Goal: Task Accomplishment & Management: Manage account settings

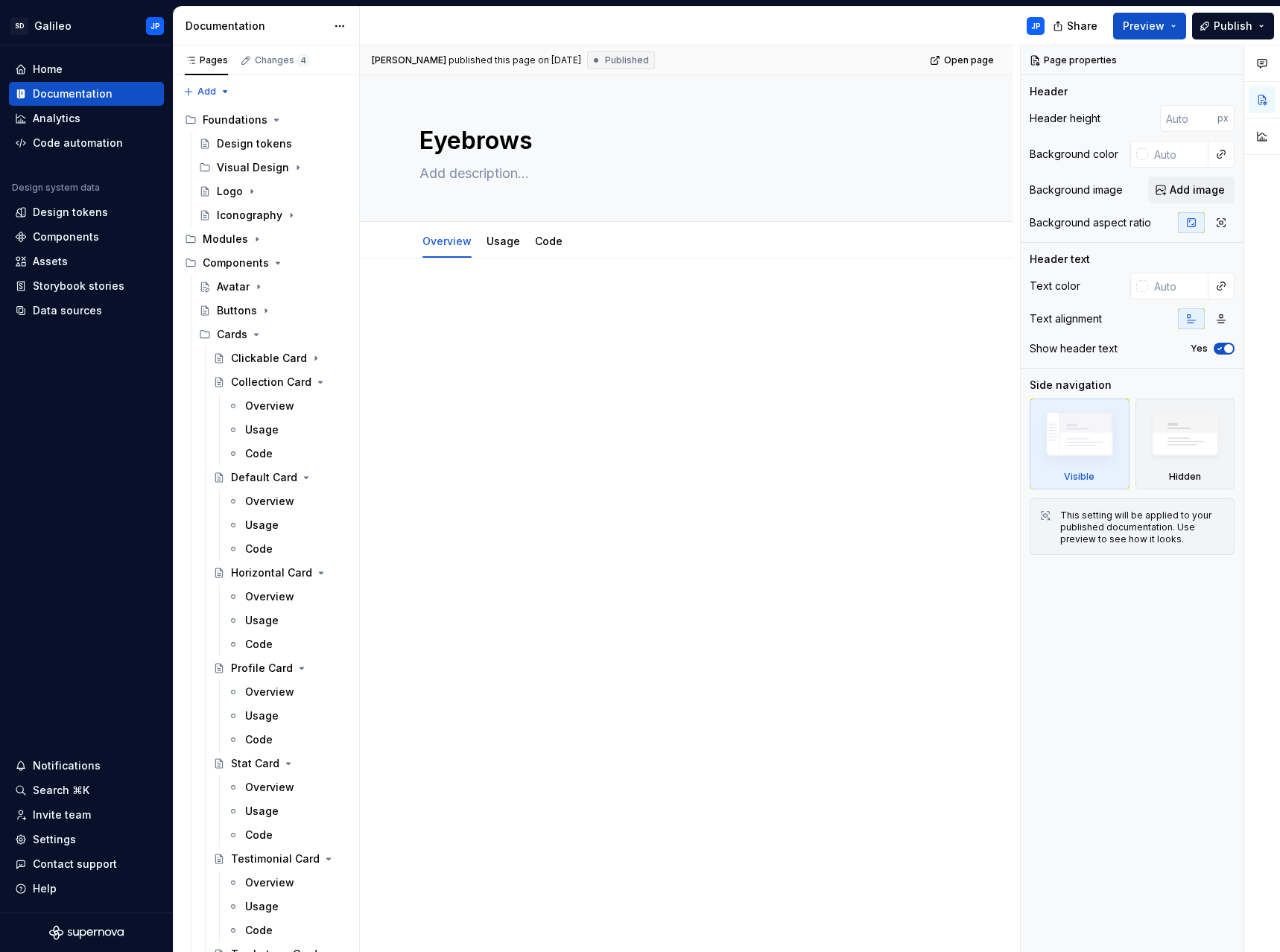
click at [65, 68] on div "Home" at bounding box center [86, 69] width 143 height 15
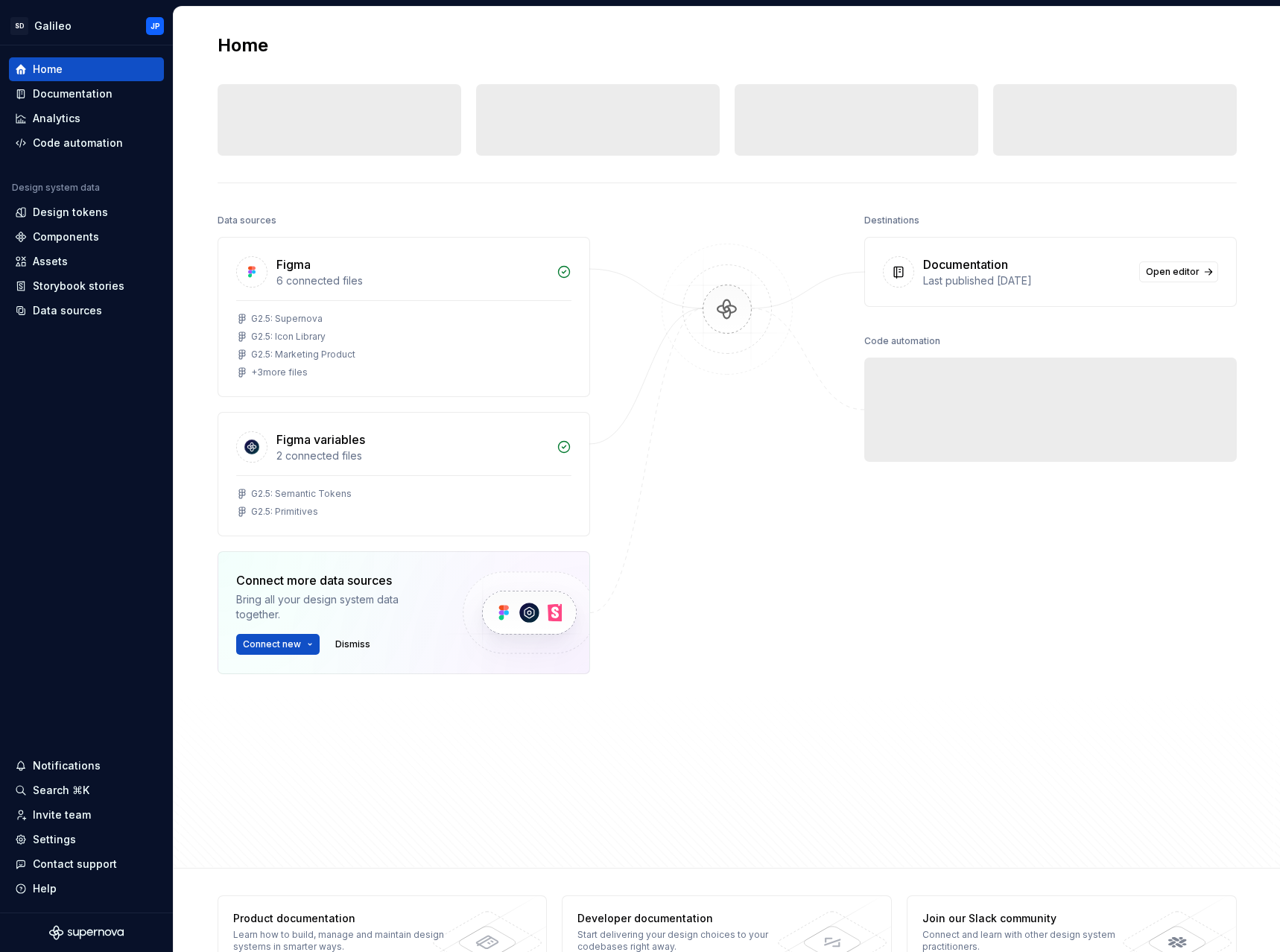
click at [616, 51] on div "Home" at bounding box center [727, 44] width 1019 height 24
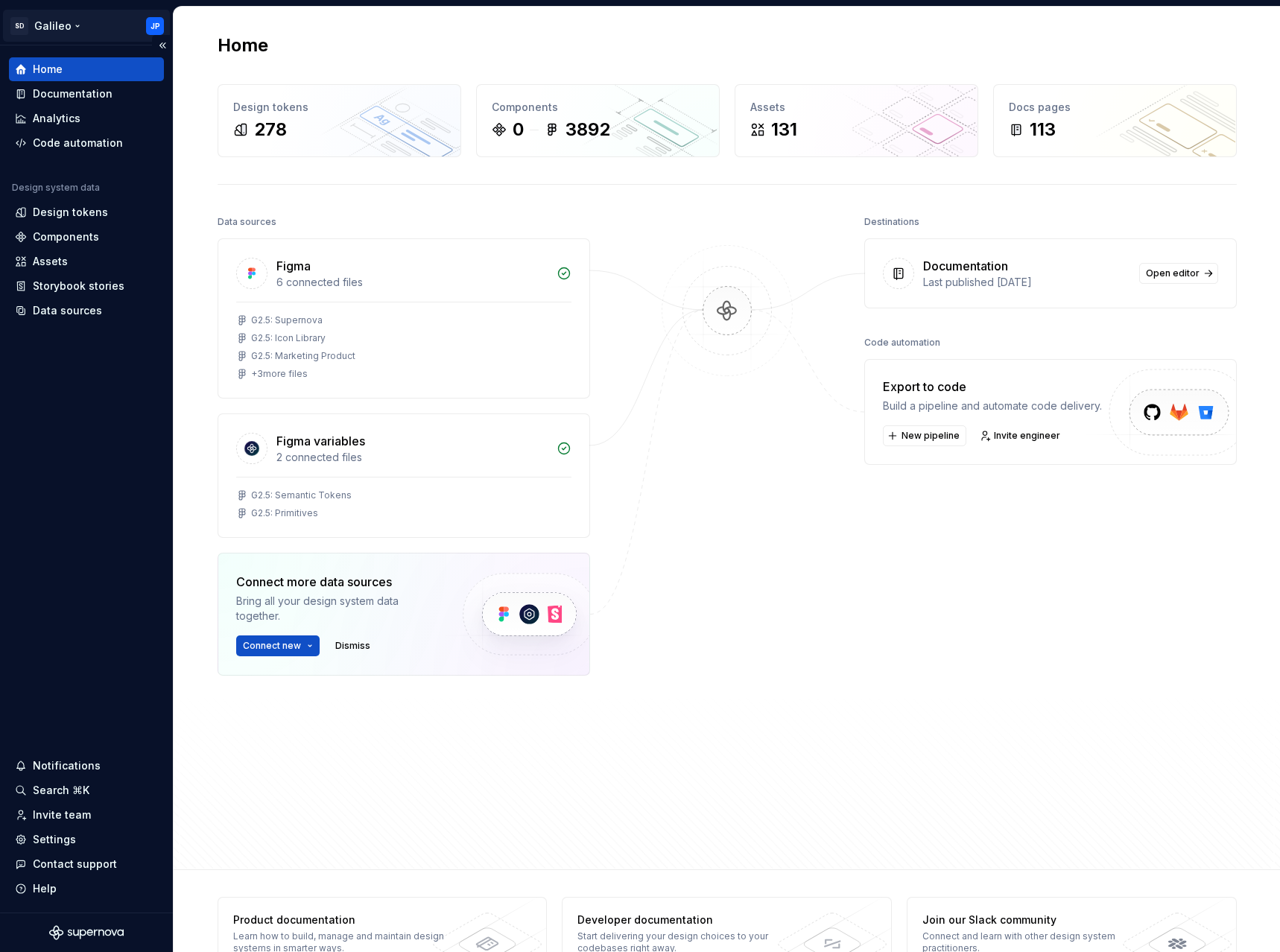
click at [58, 19] on html "SD Galileo JP Home Documentation Analytics Code automation Design system data D…" at bounding box center [640, 476] width 1280 height 952
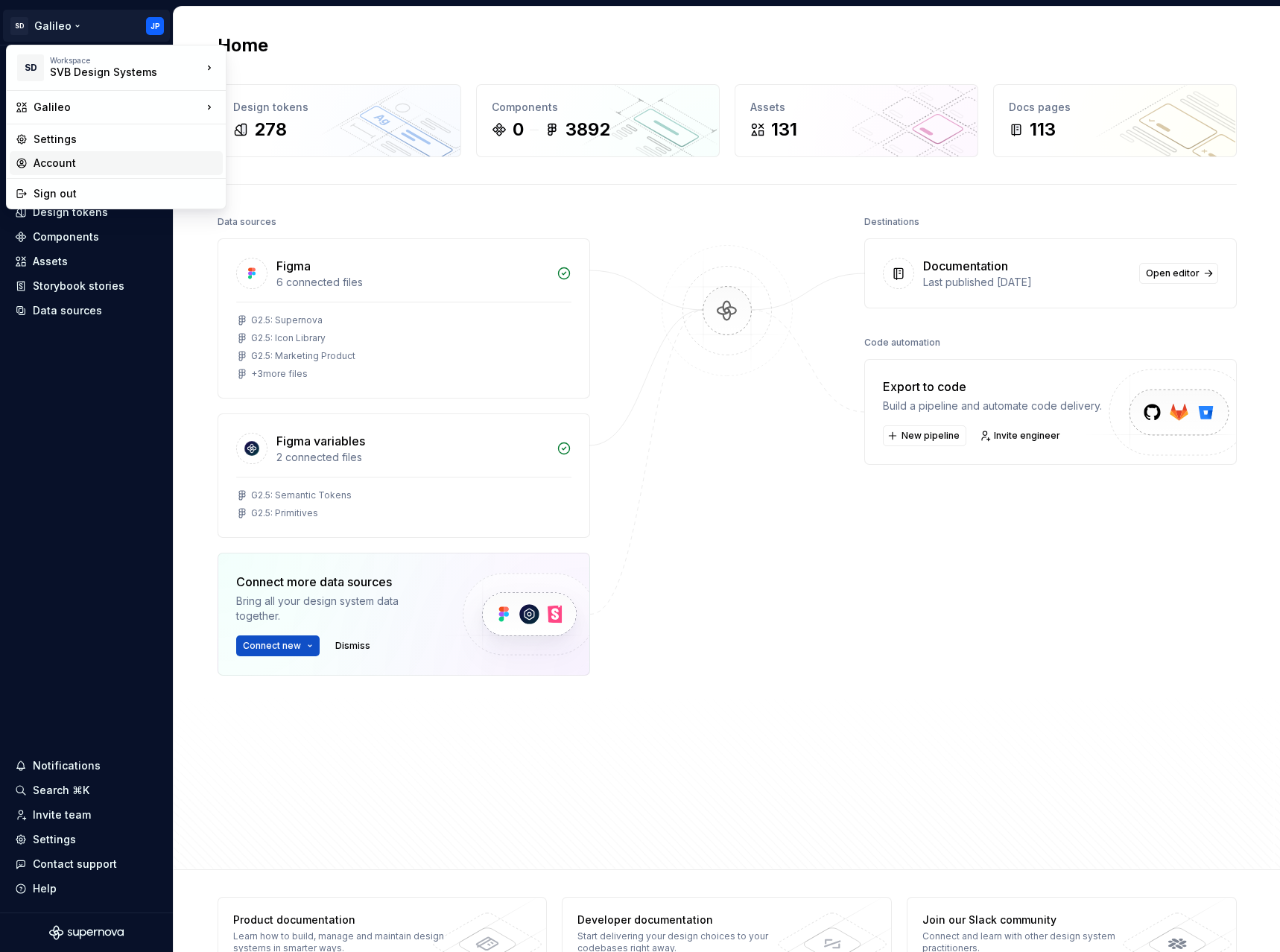
click at [64, 158] on div "Account" at bounding box center [125, 163] width 184 height 15
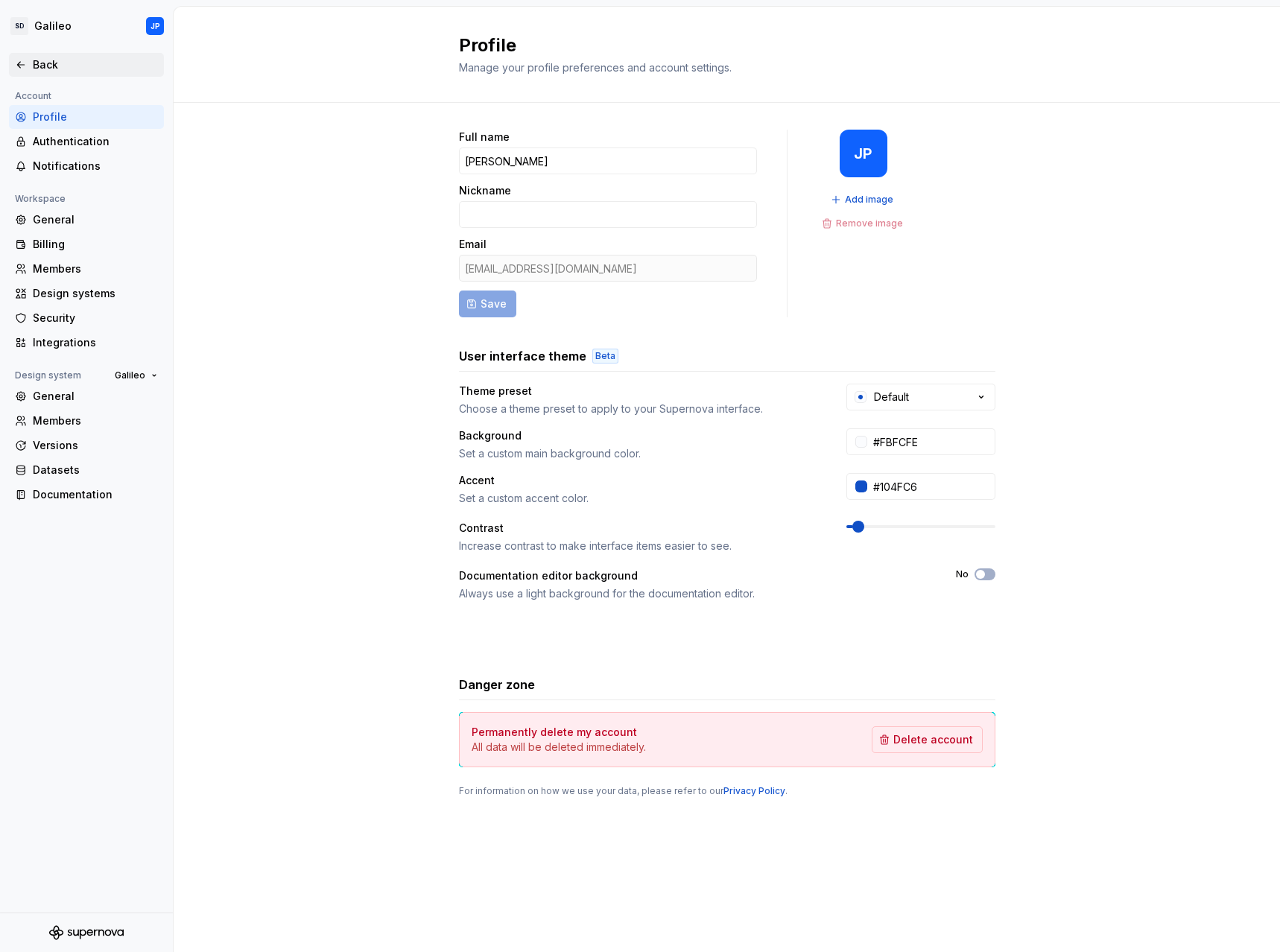
click at [47, 64] on div "Back" at bounding box center [96, 65] width 125 height 15
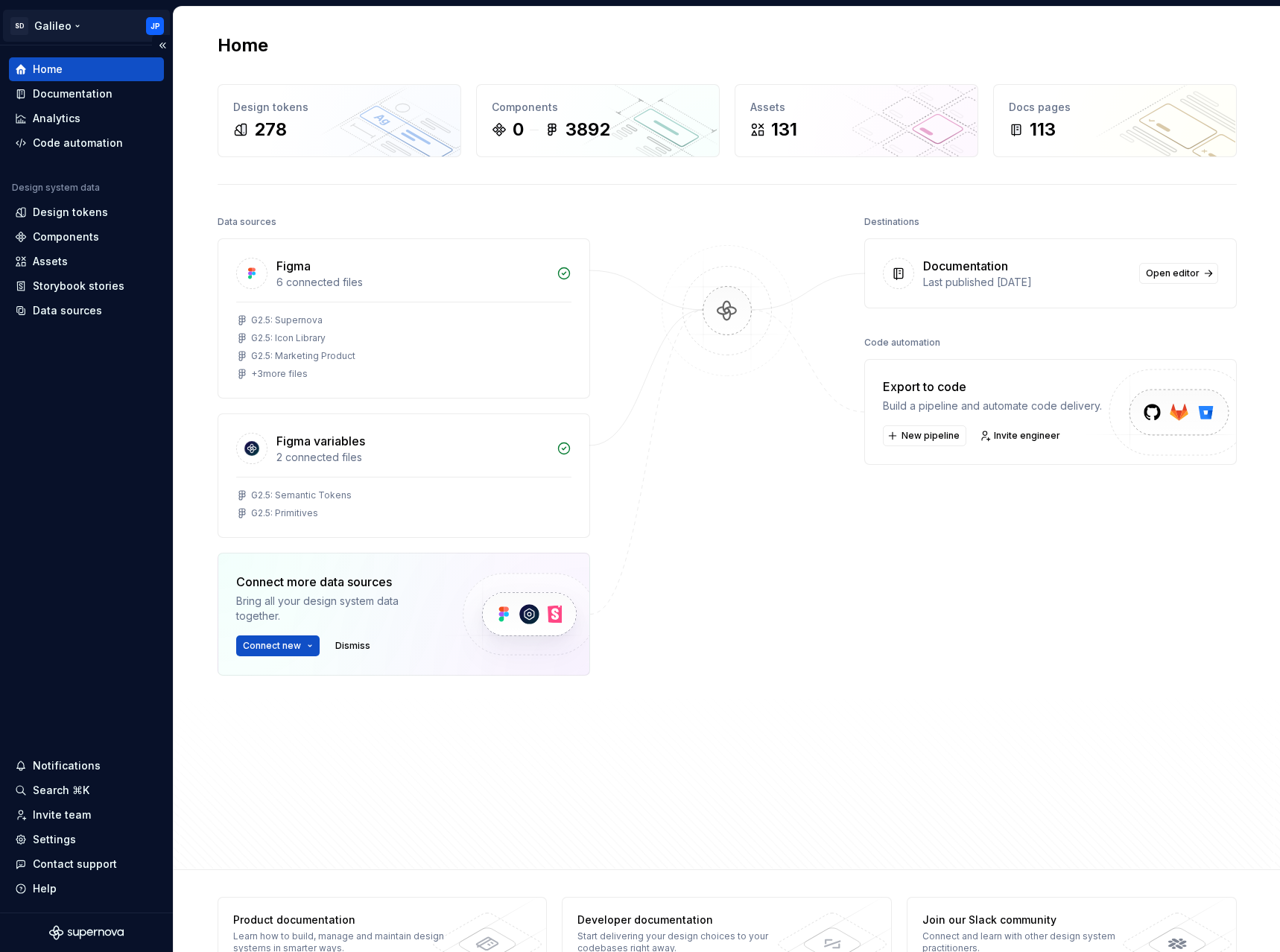
click at [157, 28] on html "SD Galileo JP Home Documentation Analytics Code automation Design system data D…" at bounding box center [640, 476] width 1280 height 952
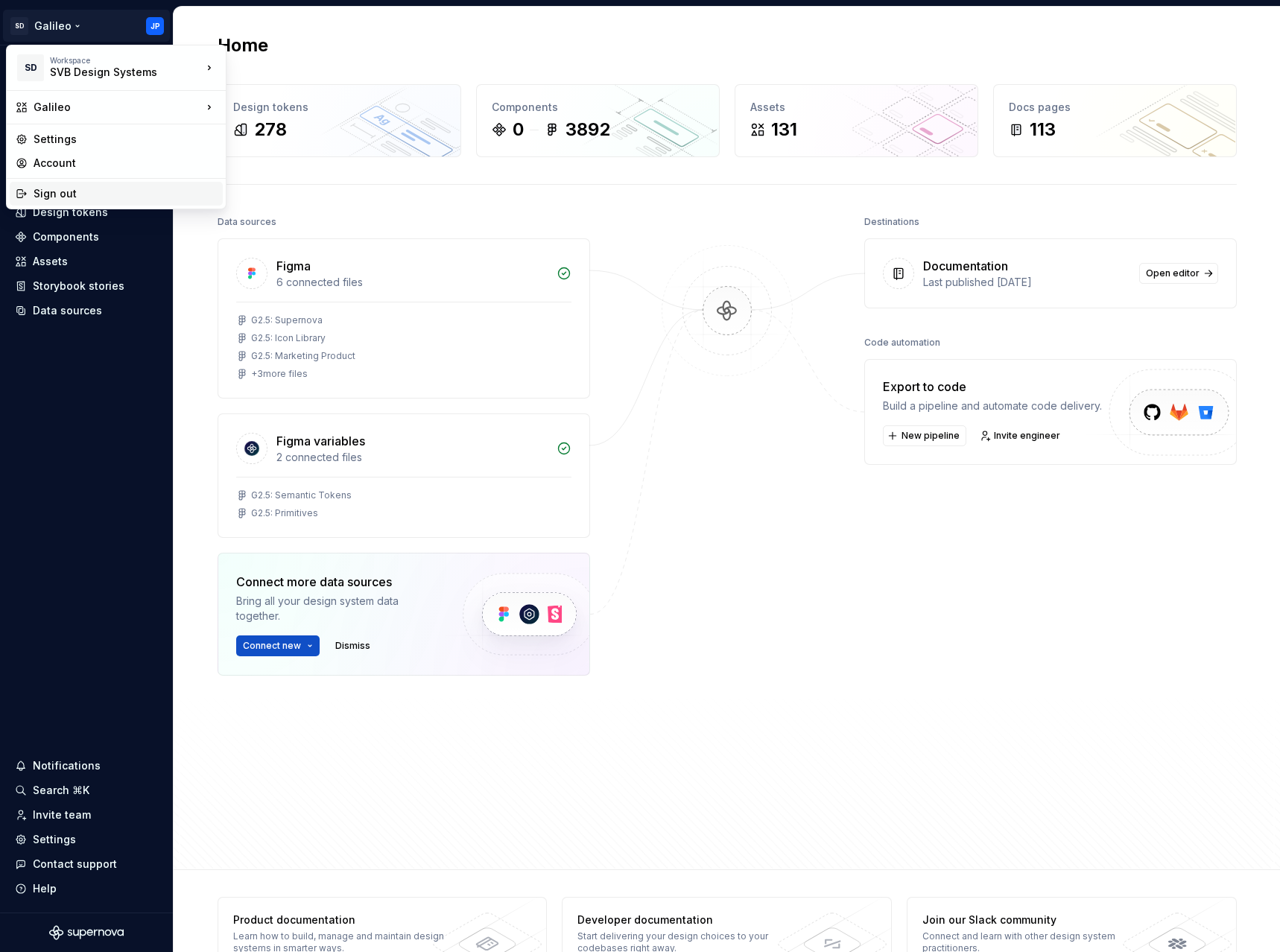
click at [117, 197] on div "Sign out" at bounding box center [125, 194] width 184 height 15
click at [155, 26] on html "SD Galileo JP Home Documentation Analytics Code automation Design system data D…" at bounding box center [640, 476] width 1280 height 952
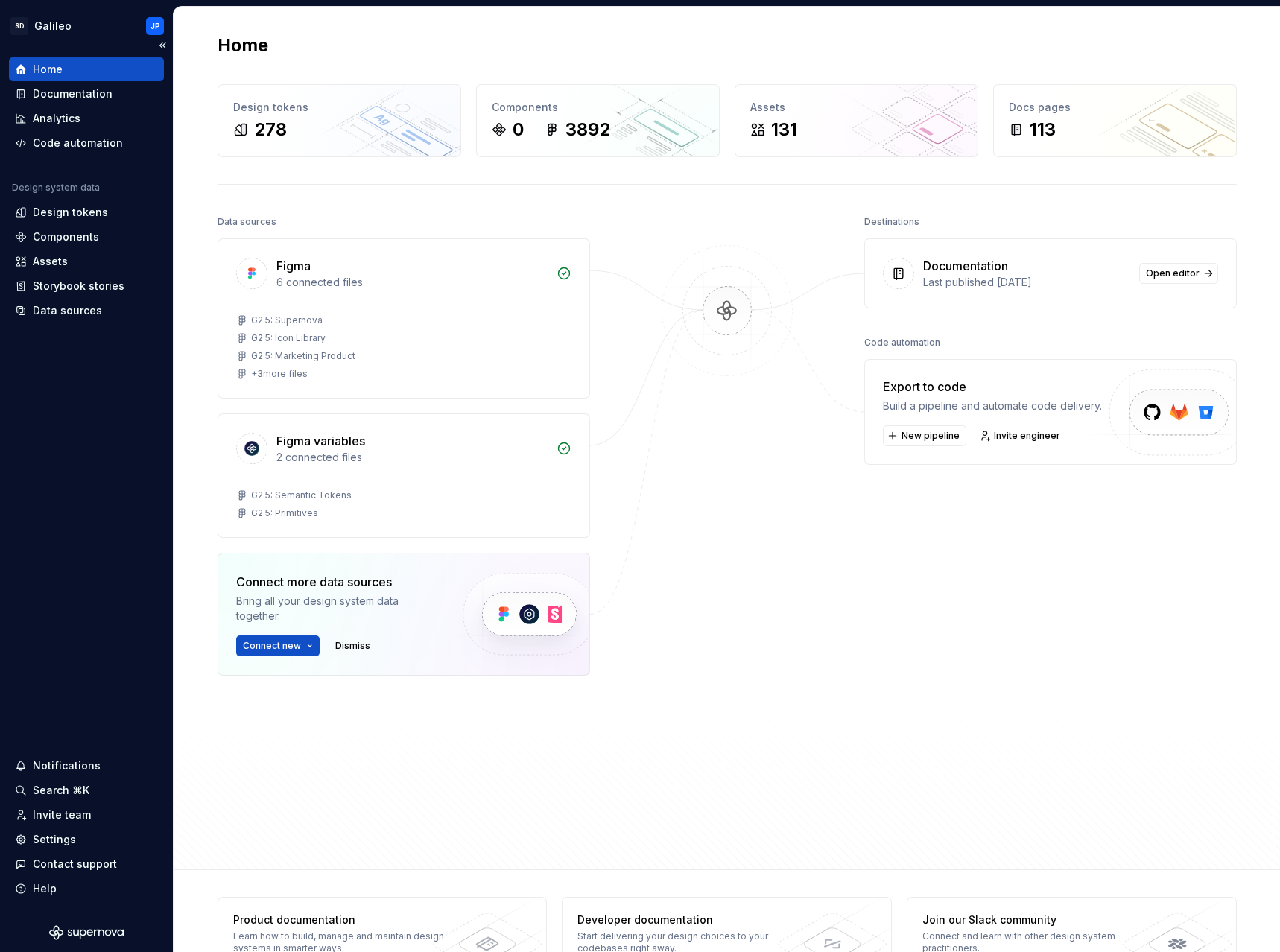
drag, startPoint x: 100, startPoint y: 637, endPoint x: 125, endPoint y: 631, distance: 25.7
click at [100, 638] on div "Home Documentation Analytics Code automation Design system data Design tokens C…" at bounding box center [86, 479] width 173 height 867
click at [718, 459] on div at bounding box center [726, 497] width 149 height 572
